Goal: Transaction & Acquisition: Purchase product/service

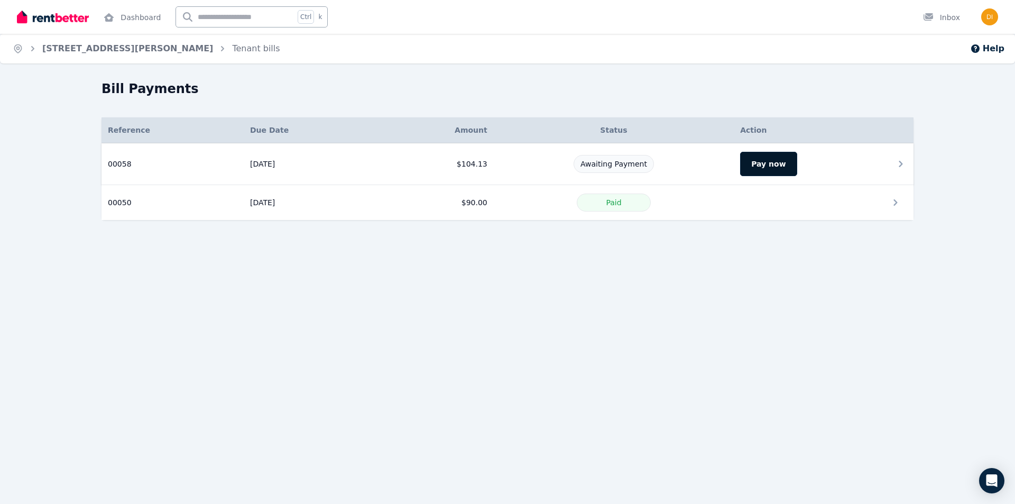
click at [767, 162] on button "Pay now" at bounding box center [768, 164] width 57 height 24
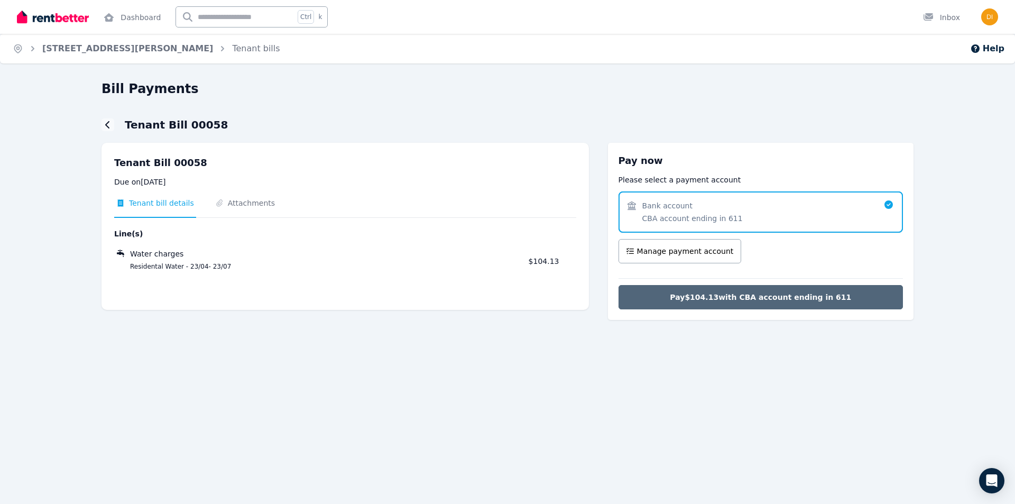
click at [725, 296] on span "Pay $104.13 with CBA account ending in 611" at bounding box center [760, 297] width 181 height 11
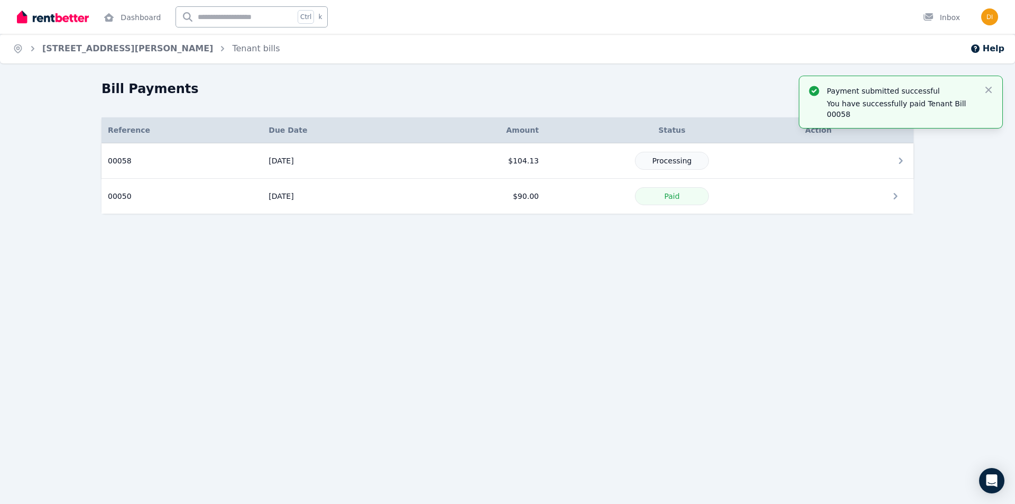
click at [903, 160] on icon at bounding box center [901, 160] width 13 height 13
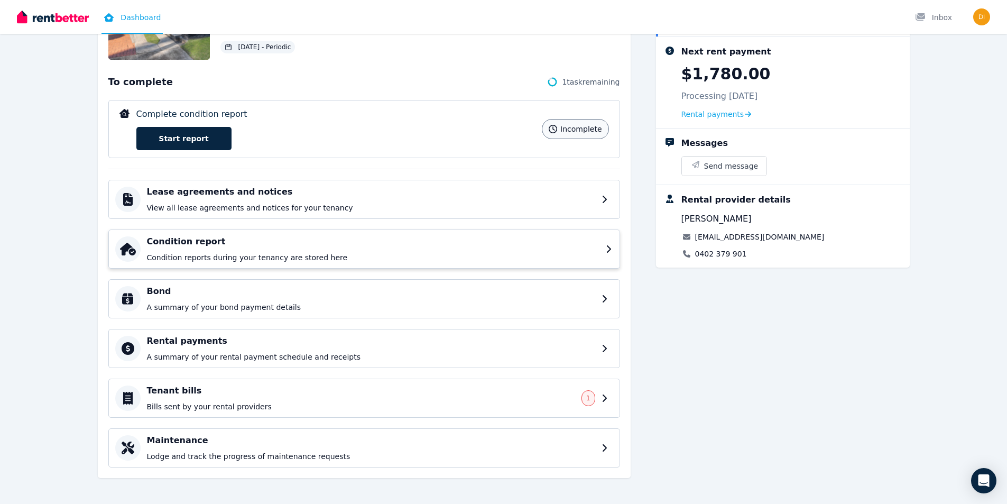
scroll to position [122, 0]
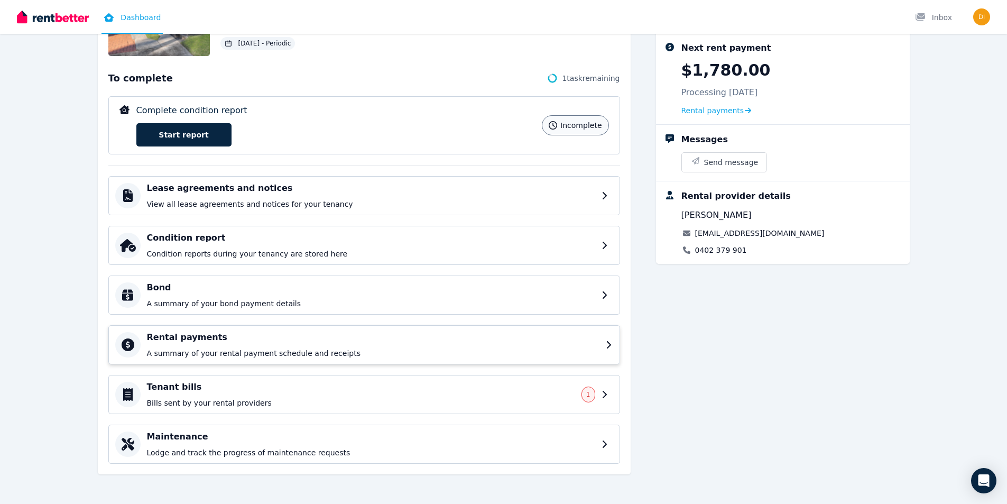
click at [607, 342] on icon at bounding box center [609, 345] width 7 height 8
